Goal: Task Accomplishment & Management: Complete application form

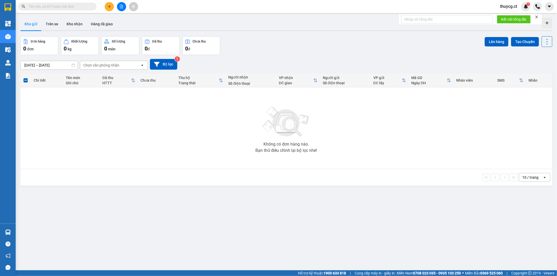
click at [71, 8] on input "text" at bounding box center [60, 7] width 62 height 6
click at [108, 8] on icon "plus" at bounding box center [110, 7] width 4 height 4
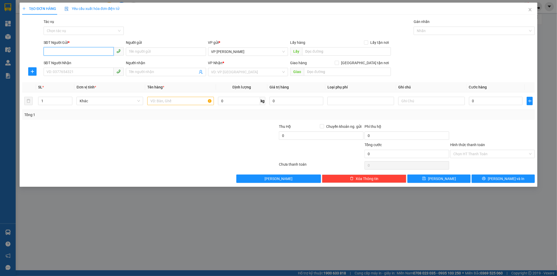
click at [71, 53] on input "SĐT Người Gửi *" at bounding box center [79, 51] width 70 height 8
click at [71, 52] on input "SĐT Người Gửi *" at bounding box center [79, 51] width 70 height 8
drag, startPoint x: 69, startPoint y: 54, endPoint x: 45, endPoint y: 50, distance: 24.5
click at [45, 50] on input "0978555452" at bounding box center [79, 51] width 70 height 8
type input "0978555452"
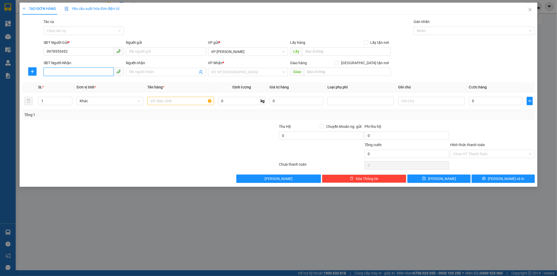
click at [67, 75] on input "SĐT Người Nhận" at bounding box center [79, 72] width 70 height 8
paste input "0978555452"
type input "0978555452"
drag, startPoint x: 76, startPoint y: 48, endPoint x: 29, endPoint y: 46, distance: 47.6
click at [29, 46] on div "SĐT Người Gửi * 0978555452 0978555452 Người gửi Tên người gửi VP gửi * VP [PERS…" at bounding box center [279, 49] width 514 height 18
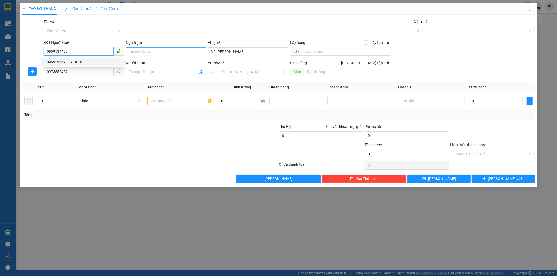
type input "0969534490"
click at [151, 53] on input "Người gửi" at bounding box center [166, 52] width 80 height 8
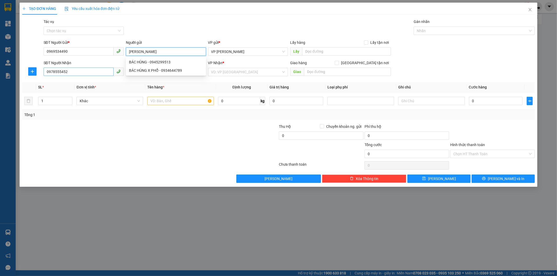
type input "[PERSON_NAME]"
click at [51, 72] on input "0978555452" at bounding box center [79, 72] width 70 height 8
click at [151, 73] on input "Người nhận" at bounding box center [163, 72] width 69 height 6
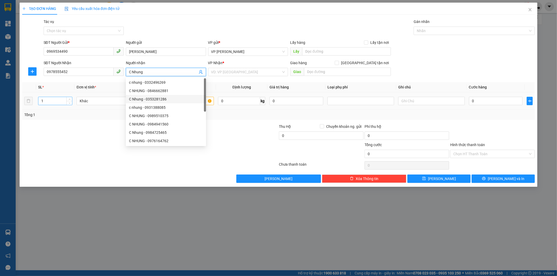
type input "C Nhung"
click at [52, 99] on input "1" at bounding box center [55, 101] width 34 height 8
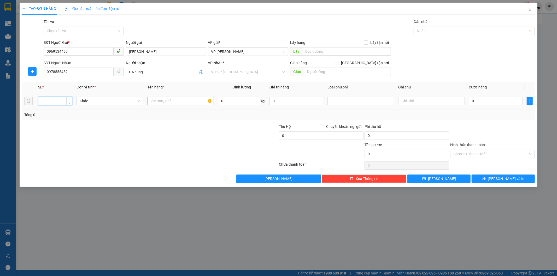
type input "1"
type input "2"
type input "!"
type input "1 Xốp thức ăn + 1 bì Bưởi"
type input "1"
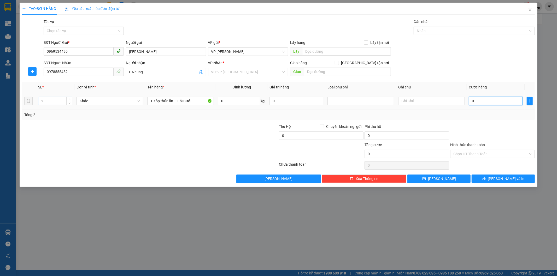
type input "1"
type input "11"
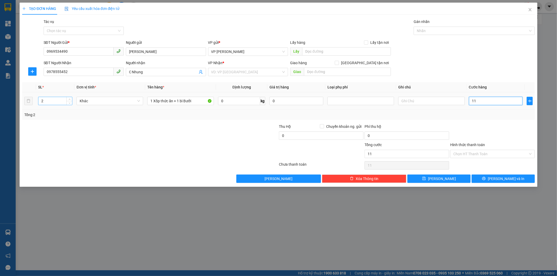
type input "110"
type input "1.100"
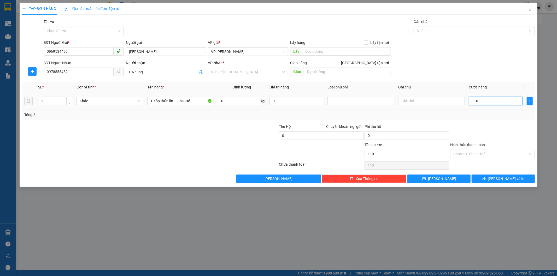
type input "1.100"
type input "11.000"
type input "110.000"
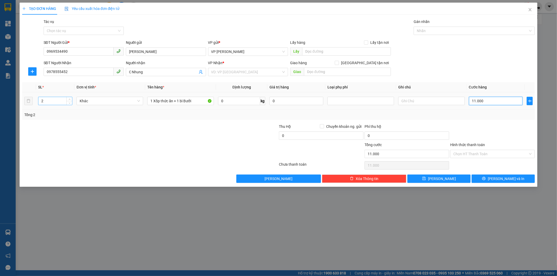
type input "110.000"
type input "11.000"
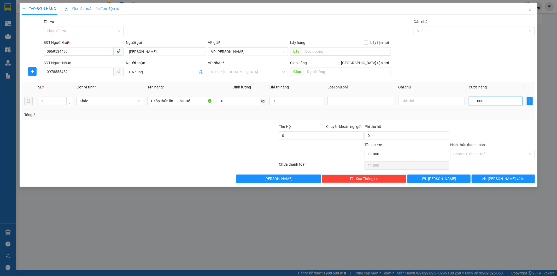
type input "1.100"
type input "110"
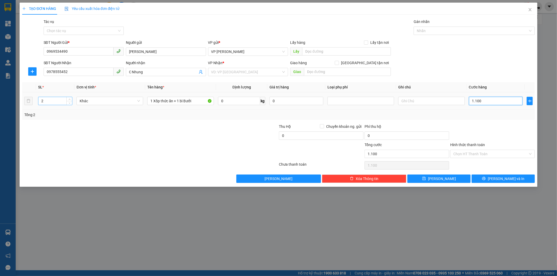
type input "110"
type input "11"
type input "1"
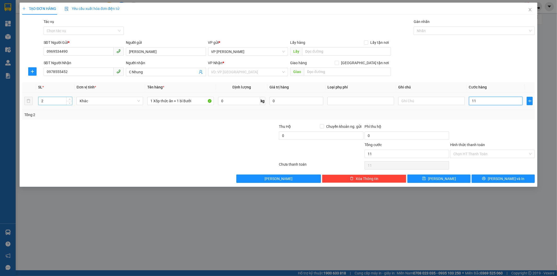
type input "1"
type input "11"
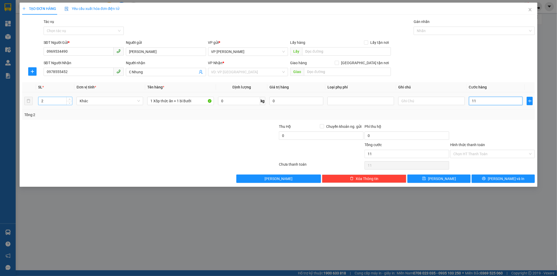
type input "110"
type input "11"
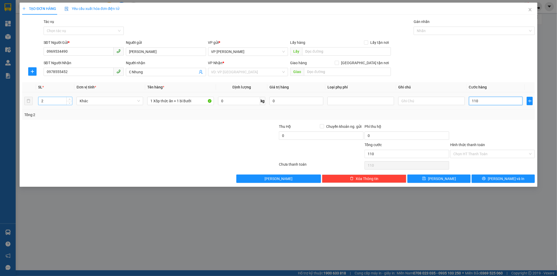
type input "11"
type input "1"
type input "0"
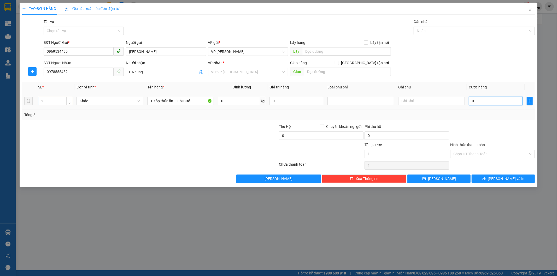
type input "0"
type input "01"
type input "1"
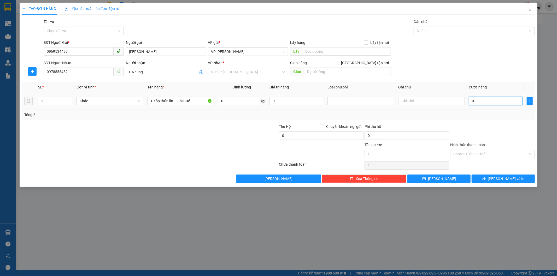
type input "0"
click at [472, 101] on input "0" at bounding box center [496, 101] width 54 height 8
type input "10"
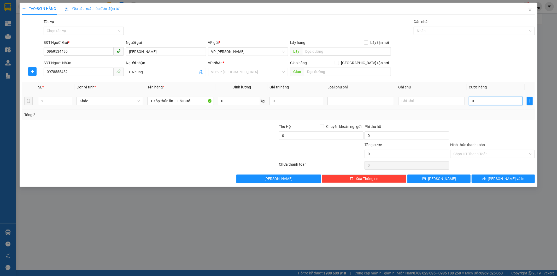
type input "10"
type input "100"
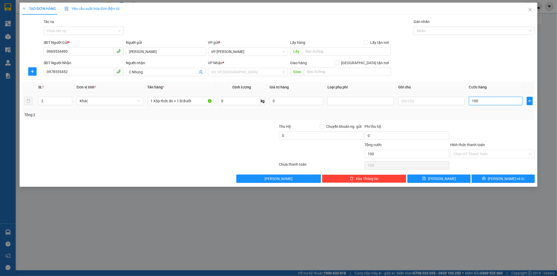
type input "1.000"
type input "10.000"
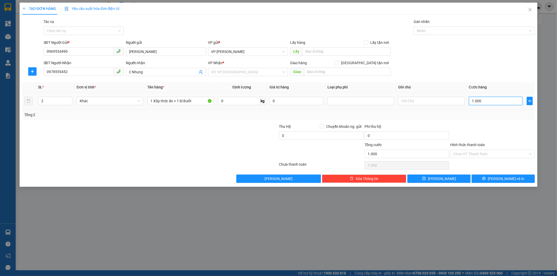
type input "10.000"
type input "100.000"
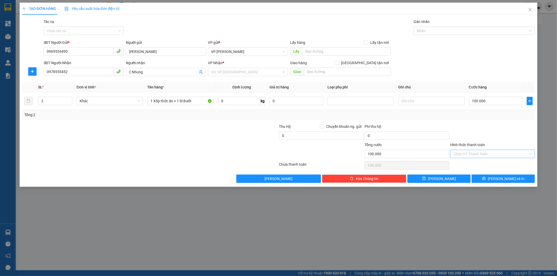
click at [471, 153] on input "Hình thức thanh toán" at bounding box center [490, 154] width 75 height 8
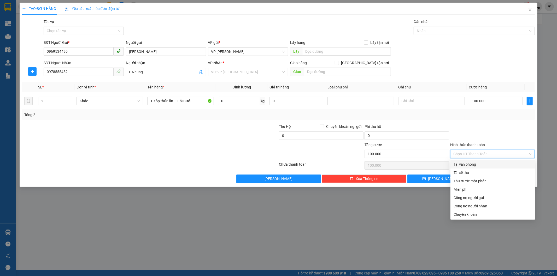
click at [472, 166] on div "Tại văn phòng" at bounding box center [493, 165] width 78 height 6
type input "0"
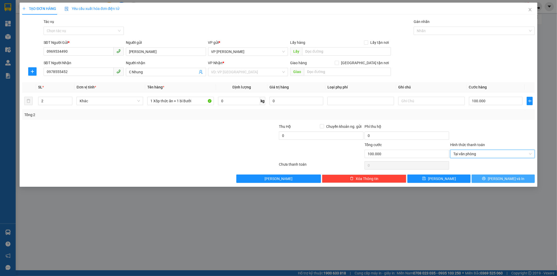
click at [506, 180] on span "[PERSON_NAME] và In" at bounding box center [506, 179] width 37 height 6
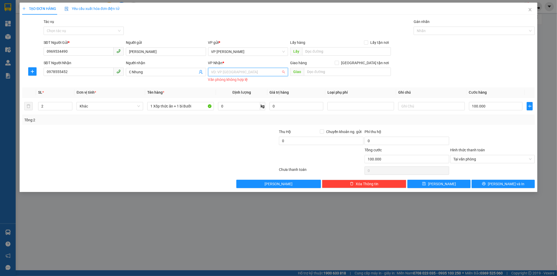
click at [233, 74] on input "search" at bounding box center [246, 72] width 70 height 8
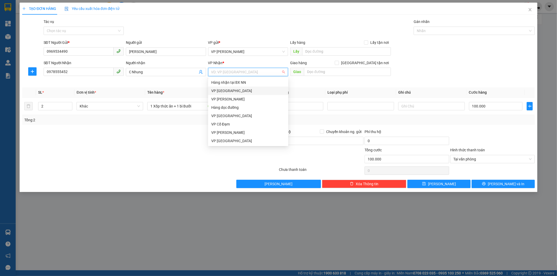
click at [227, 91] on div "VP [GEOGRAPHIC_DATA]" at bounding box center [248, 91] width 74 height 6
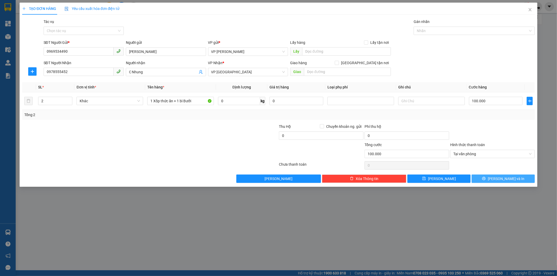
click at [505, 179] on span "[PERSON_NAME] và In" at bounding box center [506, 179] width 37 height 6
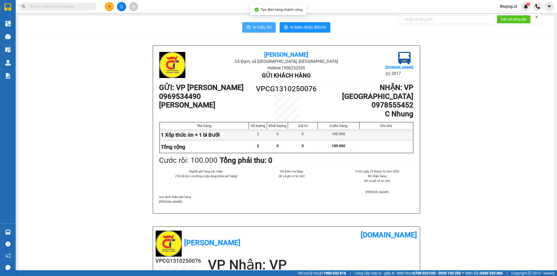
click at [256, 28] on span "In mẫu A5" at bounding box center [262, 27] width 19 height 7
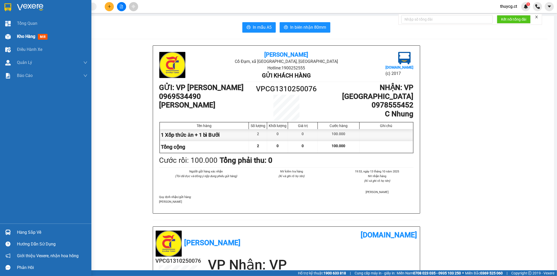
click at [21, 36] on span "Kho hàng" at bounding box center [26, 36] width 18 height 5
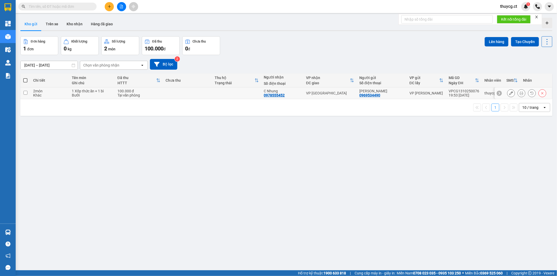
click at [26, 92] on input "checkbox" at bounding box center [26, 93] width 4 height 4
checkbox input "true"
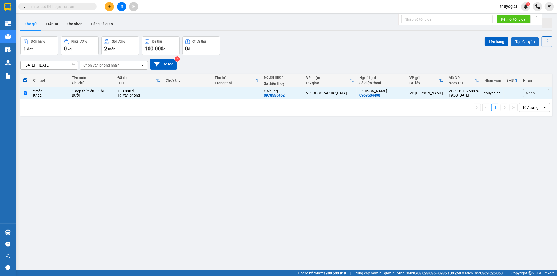
click at [520, 41] on button "Tạo Chuyến" at bounding box center [525, 41] width 28 height 9
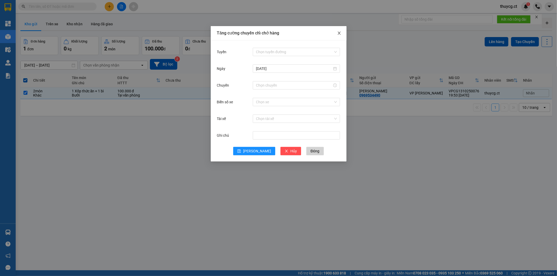
click at [339, 33] on icon "close" at bounding box center [339, 33] width 3 height 3
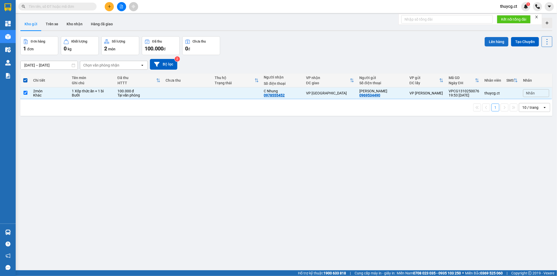
click at [496, 39] on button "Lên hàng" at bounding box center [497, 41] width 24 height 9
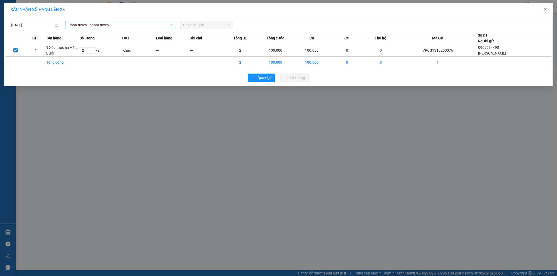
click at [103, 27] on span "Chọn tuyến - nhóm tuyến" at bounding box center [121, 25] width 104 height 8
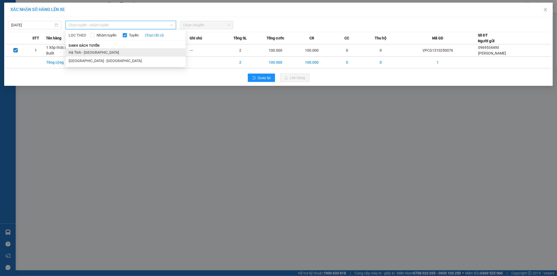
click at [88, 53] on li "Hà Tĩnh - [GEOGRAPHIC_DATA]" at bounding box center [126, 52] width 120 height 8
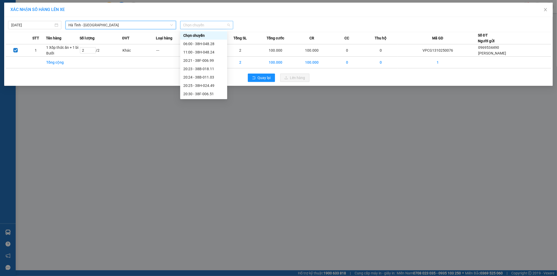
click at [209, 25] on span "Chọn chuyến" at bounding box center [206, 25] width 47 height 8
click at [195, 79] on div "21:03 - 38B-006.27" at bounding box center [203, 77] width 41 height 6
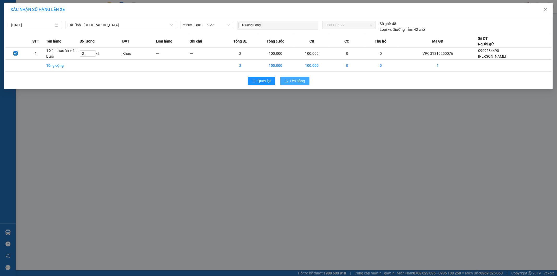
click at [302, 79] on span "Lên hàng" at bounding box center [297, 81] width 15 height 6
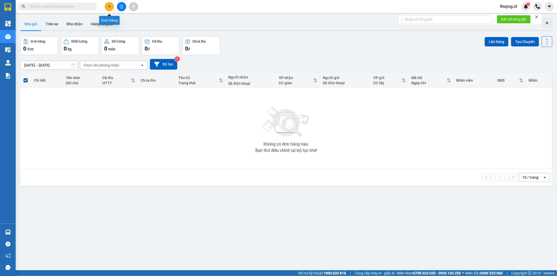
click at [112, 6] on button at bounding box center [109, 6] width 9 height 9
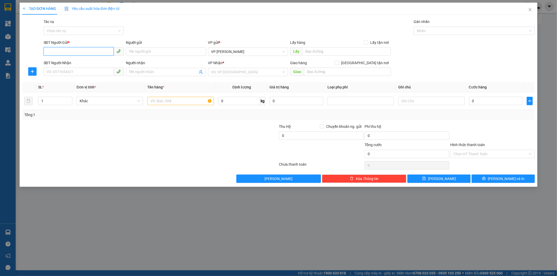
click at [65, 53] on input "SĐT Người Gửi *" at bounding box center [79, 51] width 70 height 8
click at [56, 51] on input "0988891502" at bounding box center [79, 51] width 70 height 8
type input "0988891502"
click at [152, 52] on input "Người gửi" at bounding box center [166, 52] width 80 height 8
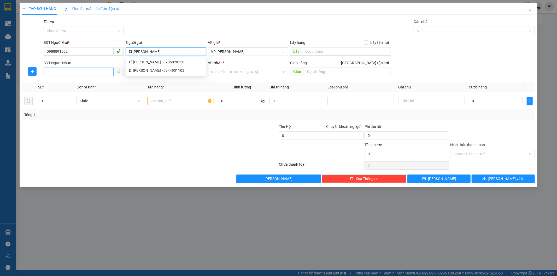
type input "Dì [PERSON_NAME]"
click at [57, 69] on input "SĐT Người Nhận" at bounding box center [79, 72] width 70 height 8
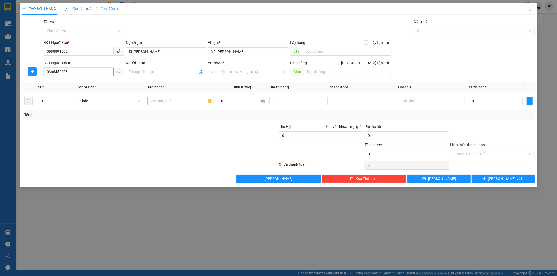
drag, startPoint x: 69, startPoint y: 73, endPoint x: 44, endPoint y: 72, distance: 25.3
click at [44, 72] on input "0366452208" at bounding box center [79, 72] width 70 height 8
type input "0366452208"
click at [174, 74] on input "Người nhận" at bounding box center [163, 72] width 69 height 6
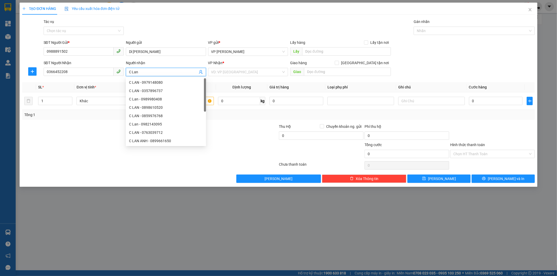
type input "C Lan"
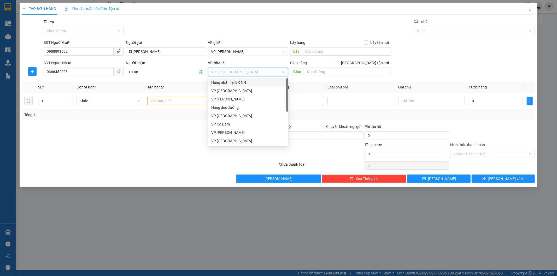
click at [247, 74] on input "search" at bounding box center [246, 72] width 70 height 8
click at [231, 91] on div "VP [GEOGRAPHIC_DATA]" at bounding box center [248, 91] width 74 height 6
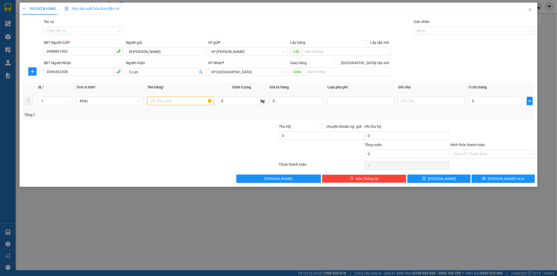
click at [169, 104] on input "text" at bounding box center [180, 101] width 67 height 8
type input "1"
type input "1 Phong bì"
click at [486, 100] on input "0" at bounding box center [496, 101] width 54 height 8
type input "3"
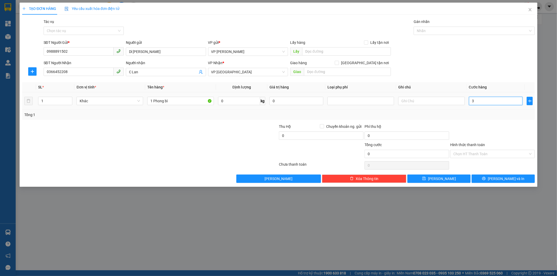
type input "3"
type input "30"
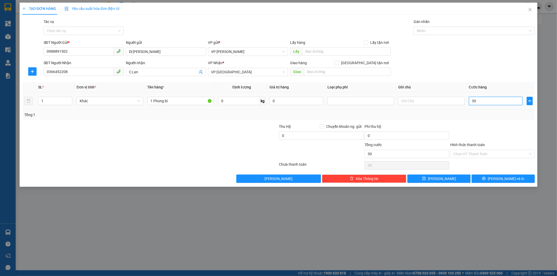
type input "300"
type input "3.000"
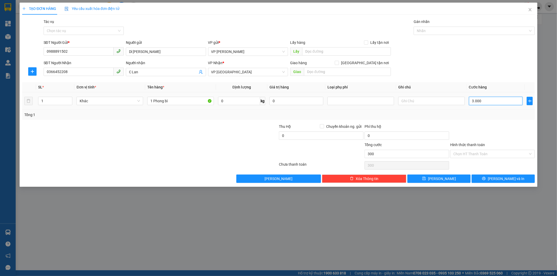
type input "3.000"
type input "30.000"
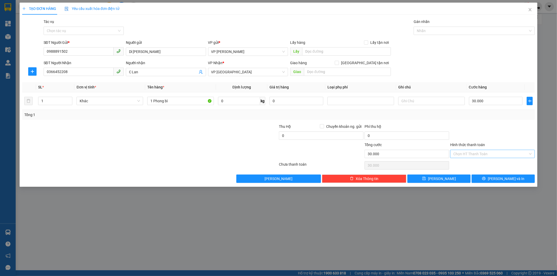
click at [465, 155] on input "Hình thức thanh toán" at bounding box center [490, 154] width 75 height 8
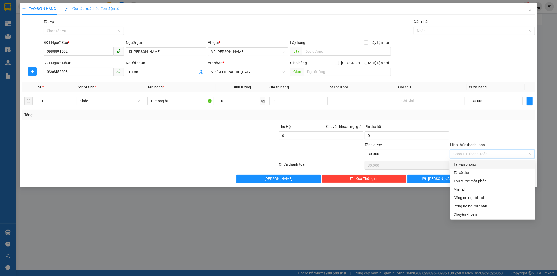
click at [465, 166] on div "Tại văn phòng" at bounding box center [493, 165] width 78 height 6
type input "0"
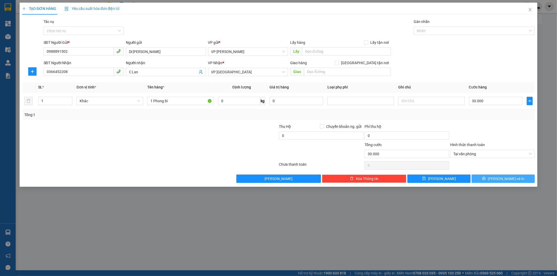
click at [503, 176] on span "[PERSON_NAME] và In" at bounding box center [506, 179] width 37 height 6
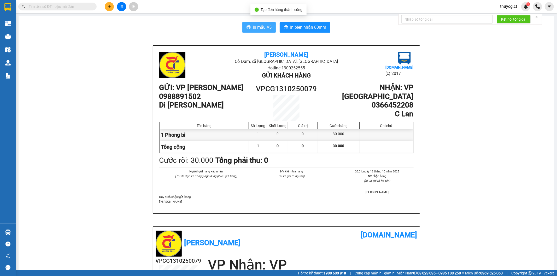
click at [260, 29] on span "In mẫu A5" at bounding box center [262, 27] width 19 height 7
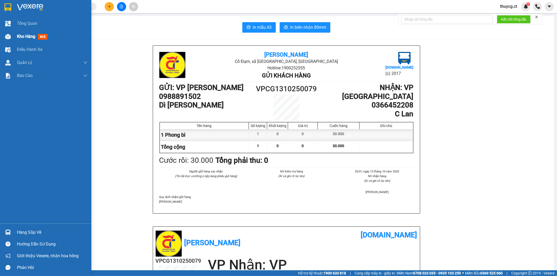
click at [32, 36] on span "Kho hàng" at bounding box center [26, 36] width 18 height 5
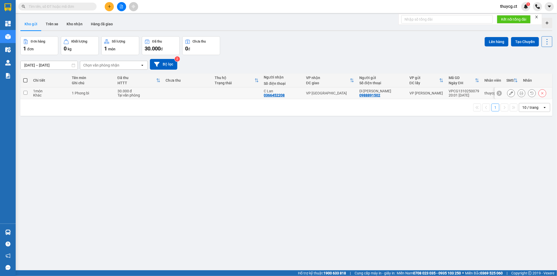
click at [25, 91] on input "checkbox" at bounding box center [26, 93] width 4 height 4
checkbox input "true"
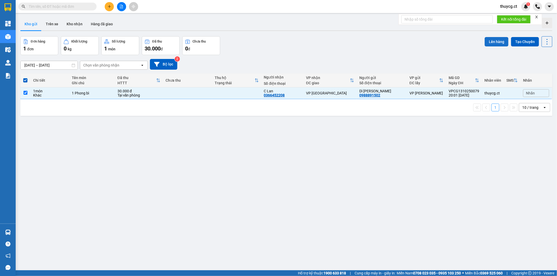
click at [489, 40] on button "Lên hàng" at bounding box center [497, 41] width 24 height 9
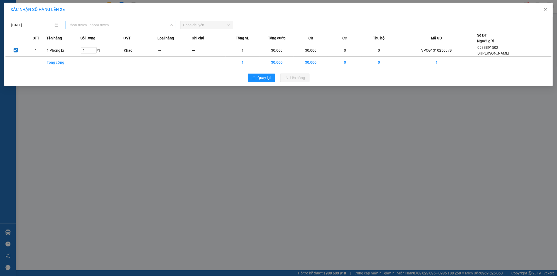
click at [105, 25] on span "Chọn tuyến - nhóm tuyến" at bounding box center [121, 25] width 104 height 8
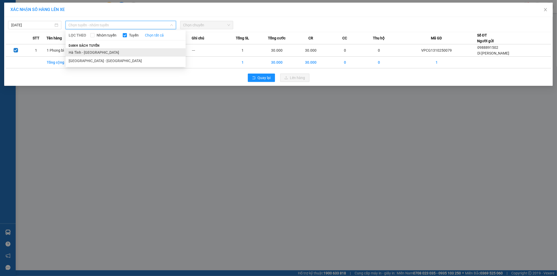
click at [87, 53] on li "Hà Tĩnh - [GEOGRAPHIC_DATA]" at bounding box center [126, 52] width 120 height 8
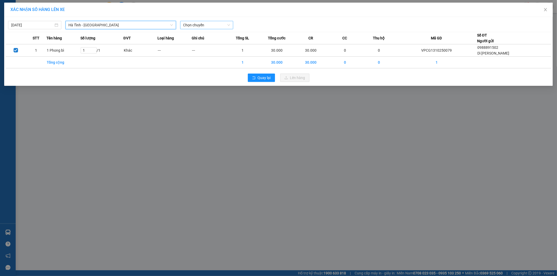
click at [204, 25] on span "Chọn chuyến" at bounding box center [206, 25] width 47 height 8
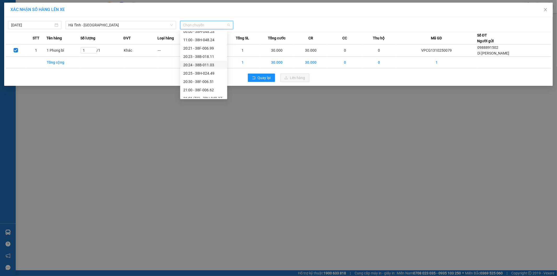
scroll to position [29, 0]
click at [198, 89] on div "21:03 - 38B-006.27" at bounding box center [203, 90] width 41 height 6
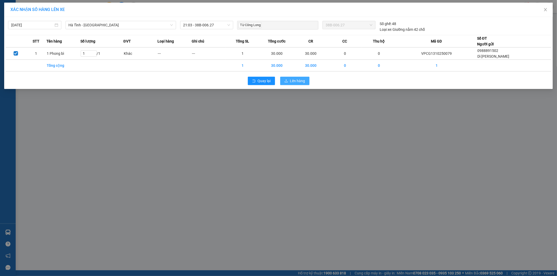
click at [297, 79] on span "Lên hàng" at bounding box center [297, 81] width 15 height 6
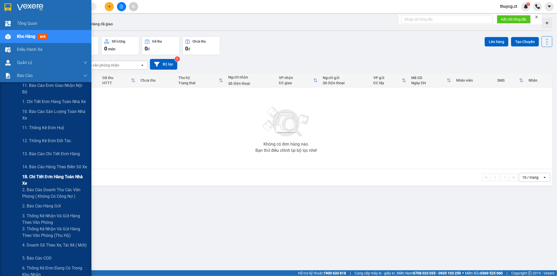
click at [39, 178] on span "1B. Chi tiết đơn hàng toàn nhà xe" at bounding box center [54, 180] width 65 height 13
